Goal: Information Seeking & Learning: Learn about a topic

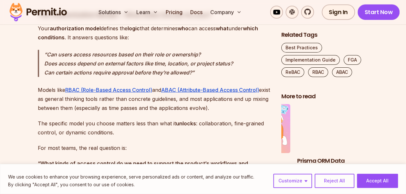
scroll to position [807, 0]
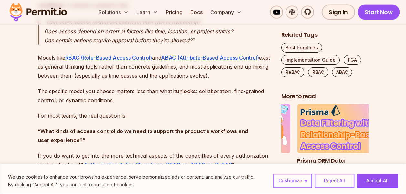
click at [375, 179] on button "Accept All" at bounding box center [377, 181] width 41 height 14
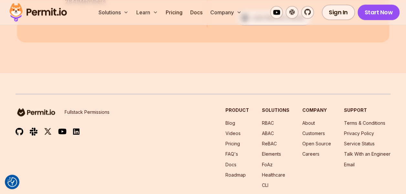
scroll to position [6490, 0]
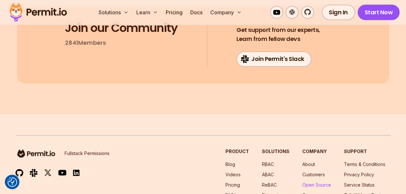
click at [310, 182] on link "Open Source" at bounding box center [316, 184] width 29 height 5
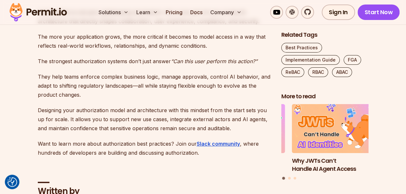
scroll to position [5974, 0]
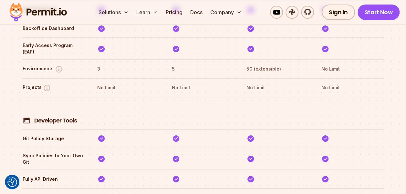
scroll to position [1323, 0]
